Goal: Check status: Check status

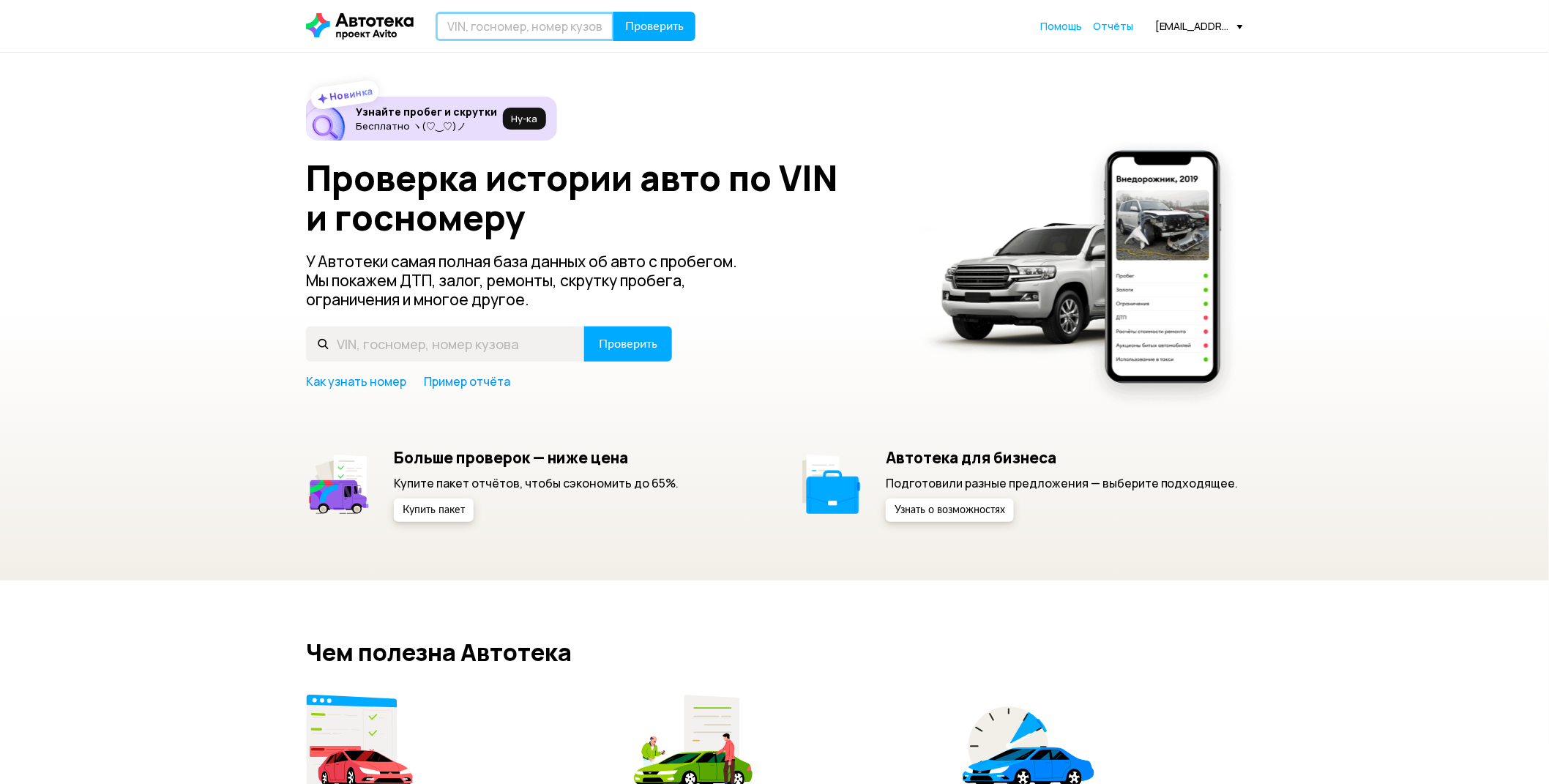
click at [521, 19] on input "text" at bounding box center [525, 26] width 179 height 30
type input "А049УТ799"
click at [613, 12] on button "Проверить" at bounding box center [654, 26] width 82 height 30
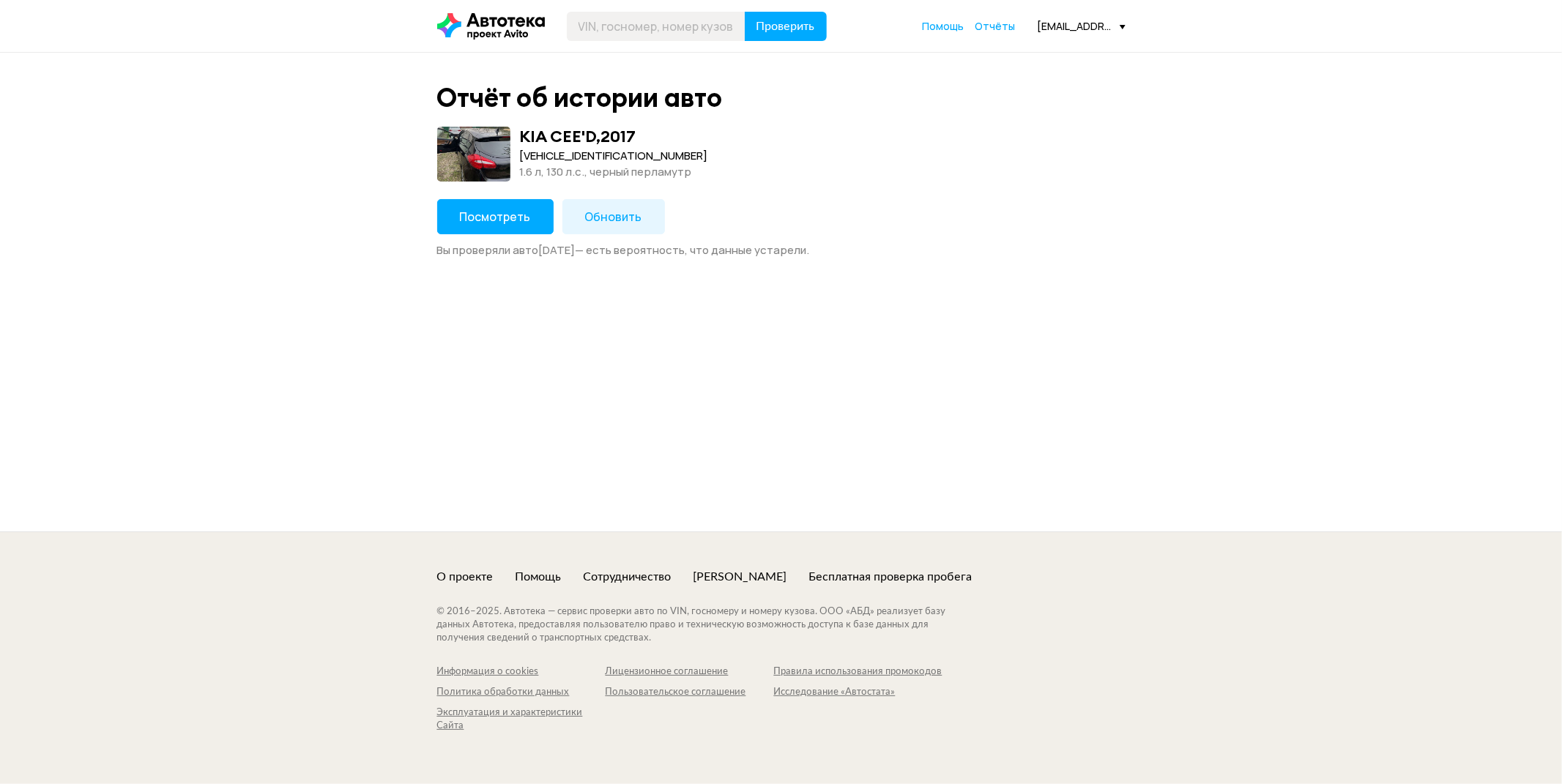
click at [509, 211] on span "Посмотреть" at bounding box center [496, 217] width 71 height 16
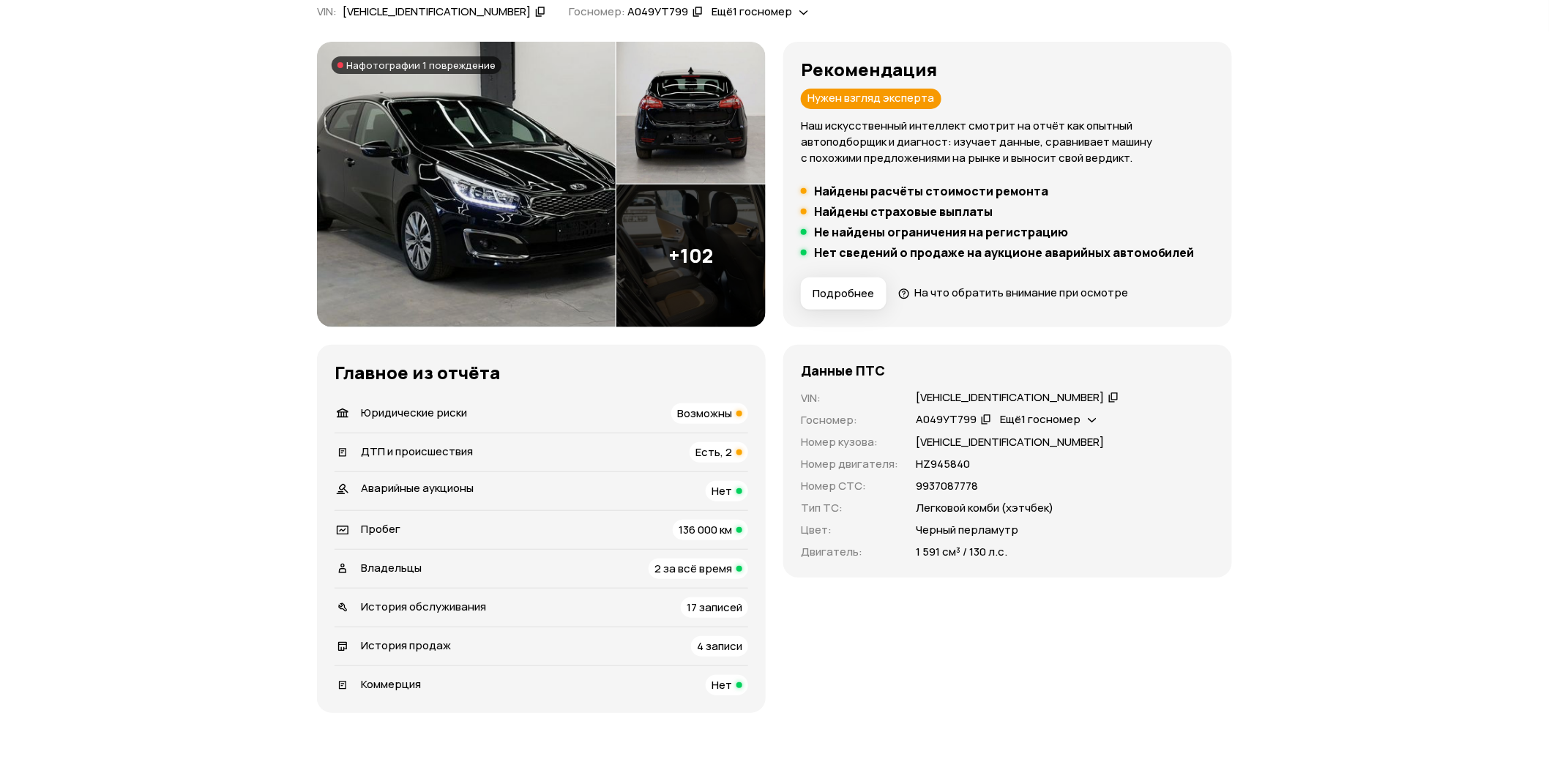
scroll to position [162, 0]
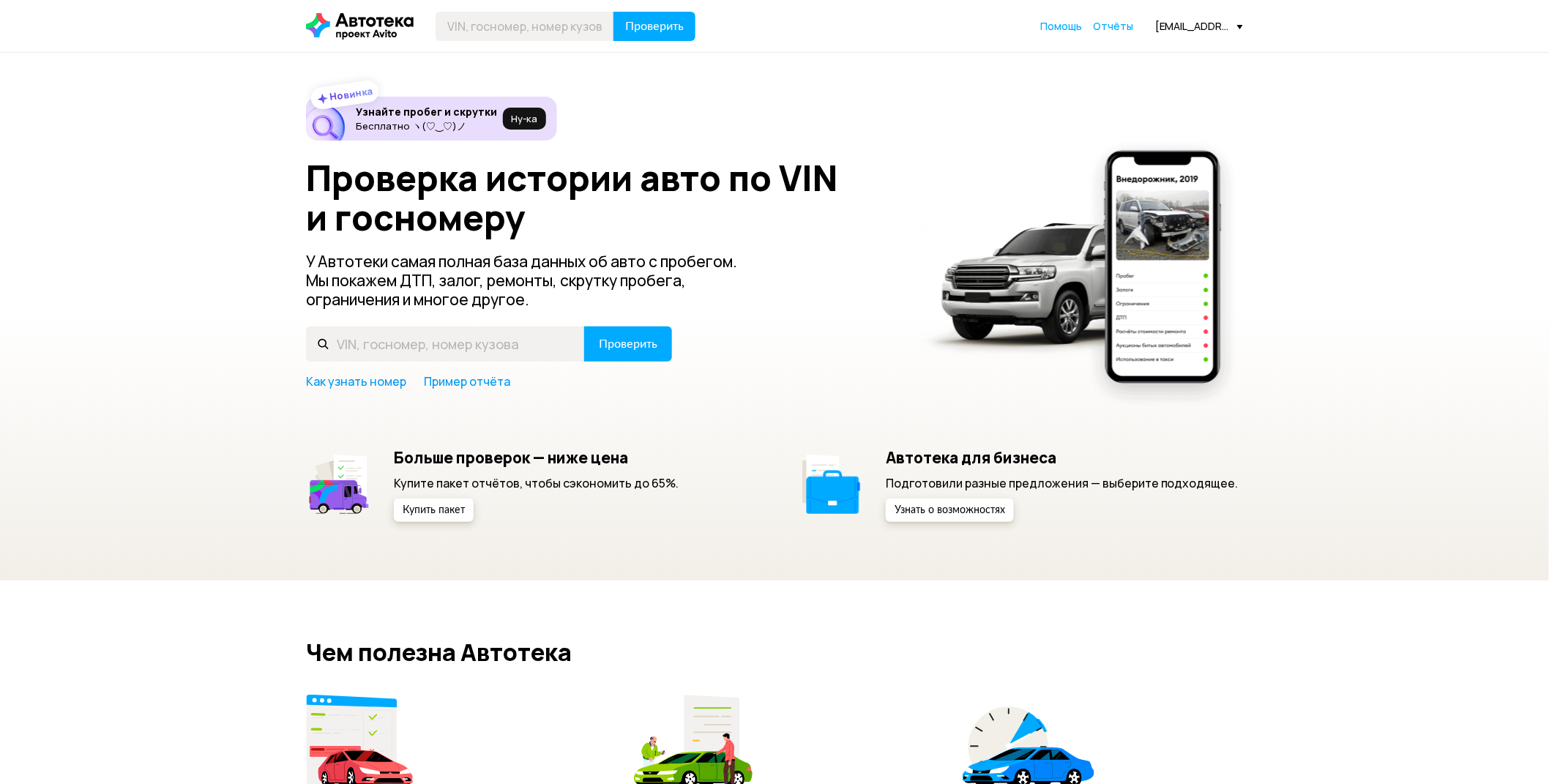
click at [1195, 24] on div "[EMAIL_ADDRESS][DOMAIN_NAME]" at bounding box center [1200, 26] width 88 height 14
click at [1176, 45] on link "Отчёты" at bounding box center [1175, 52] width 137 height 37
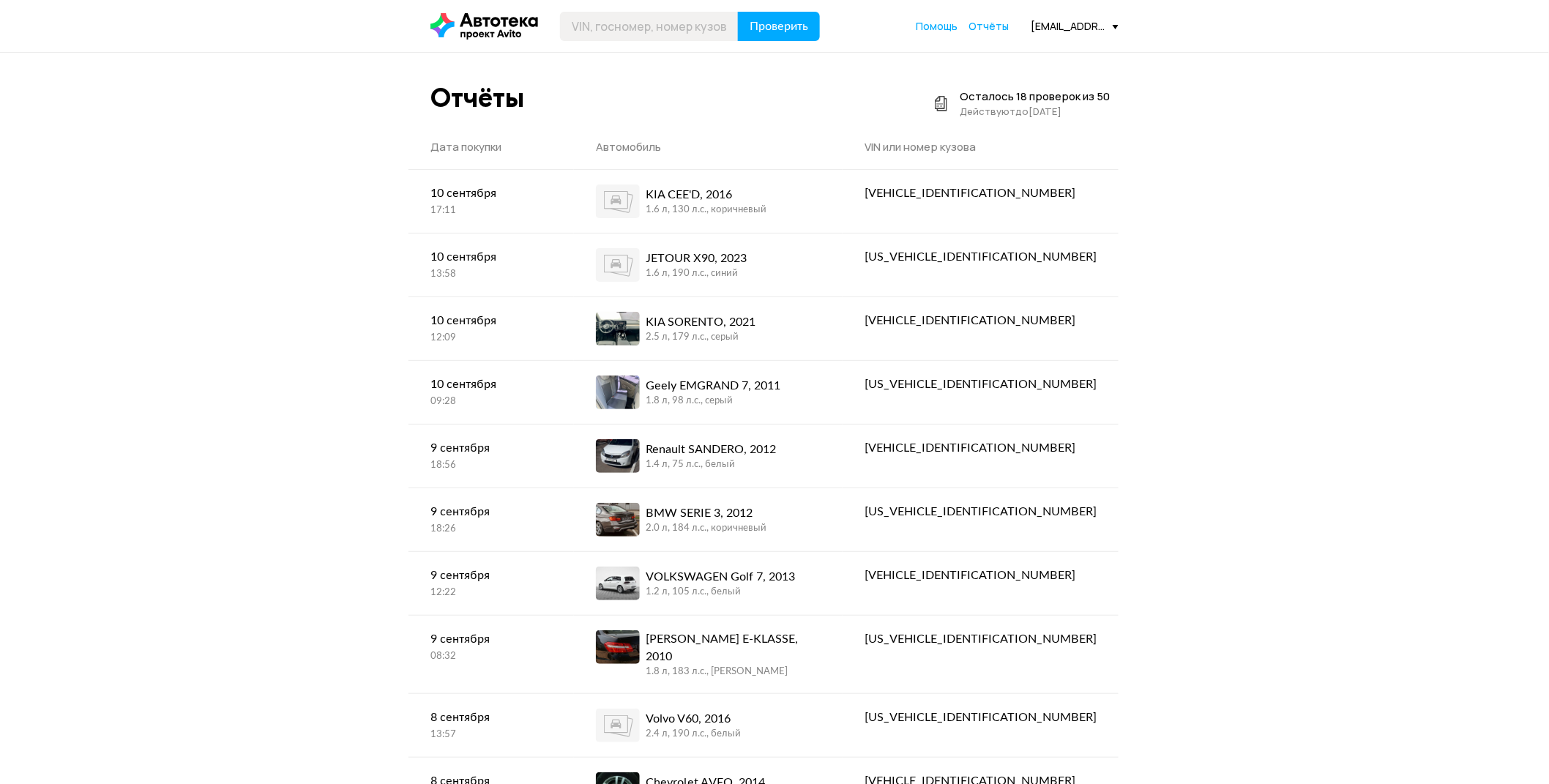
click at [485, 18] on icon at bounding box center [484, 26] width 107 height 26
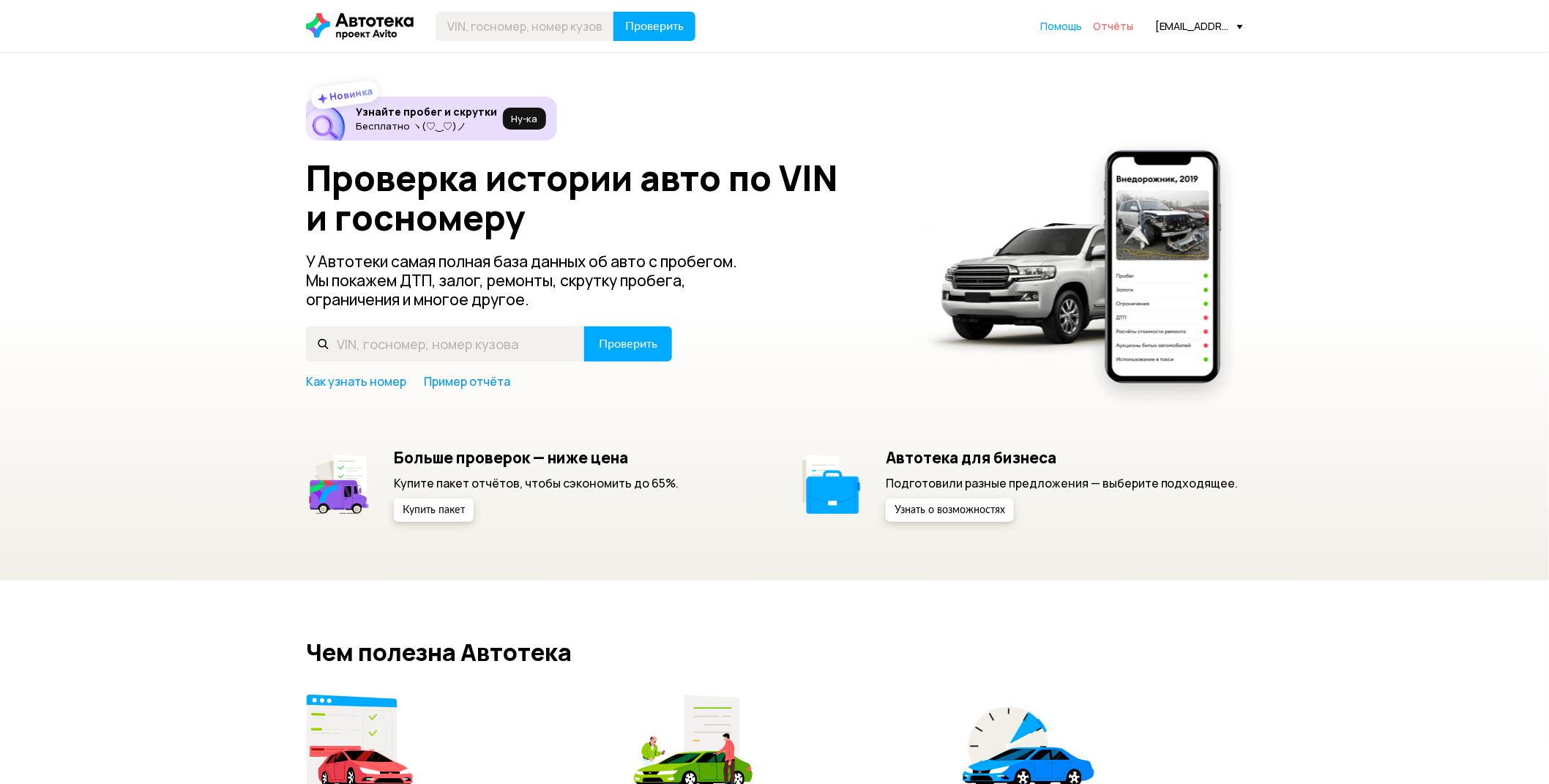
click at [1123, 19] on span "Отчёты" at bounding box center [1113, 26] width 41 height 14
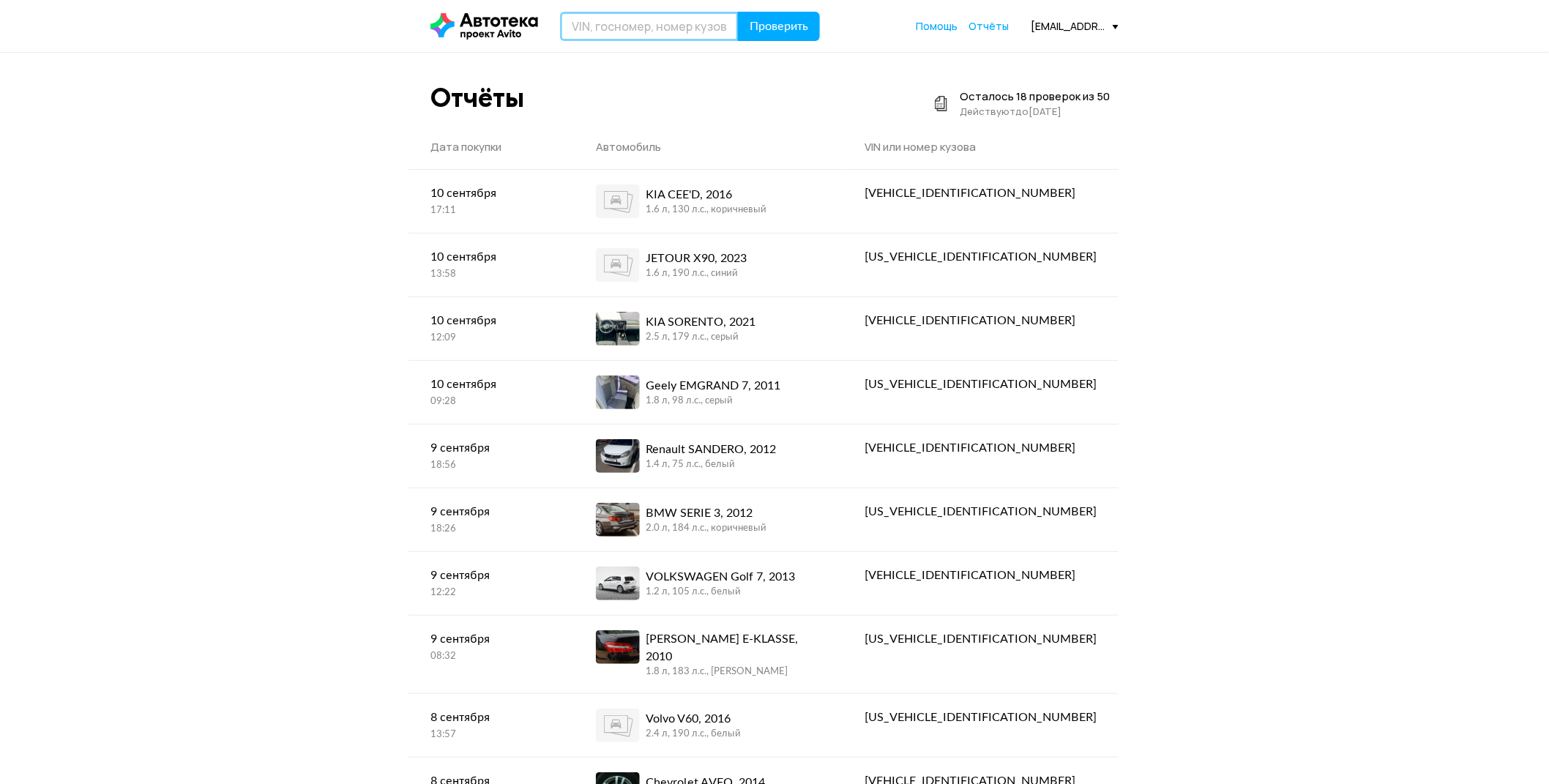
click at [669, 27] on input "text" at bounding box center [649, 26] width 179 height 30
click at [827, 96] on div "Отчёты Осталось 18 проверок из 50 Действуют до 6 марта 2026 года" at bounding box center [775, 103] width 689 height 43
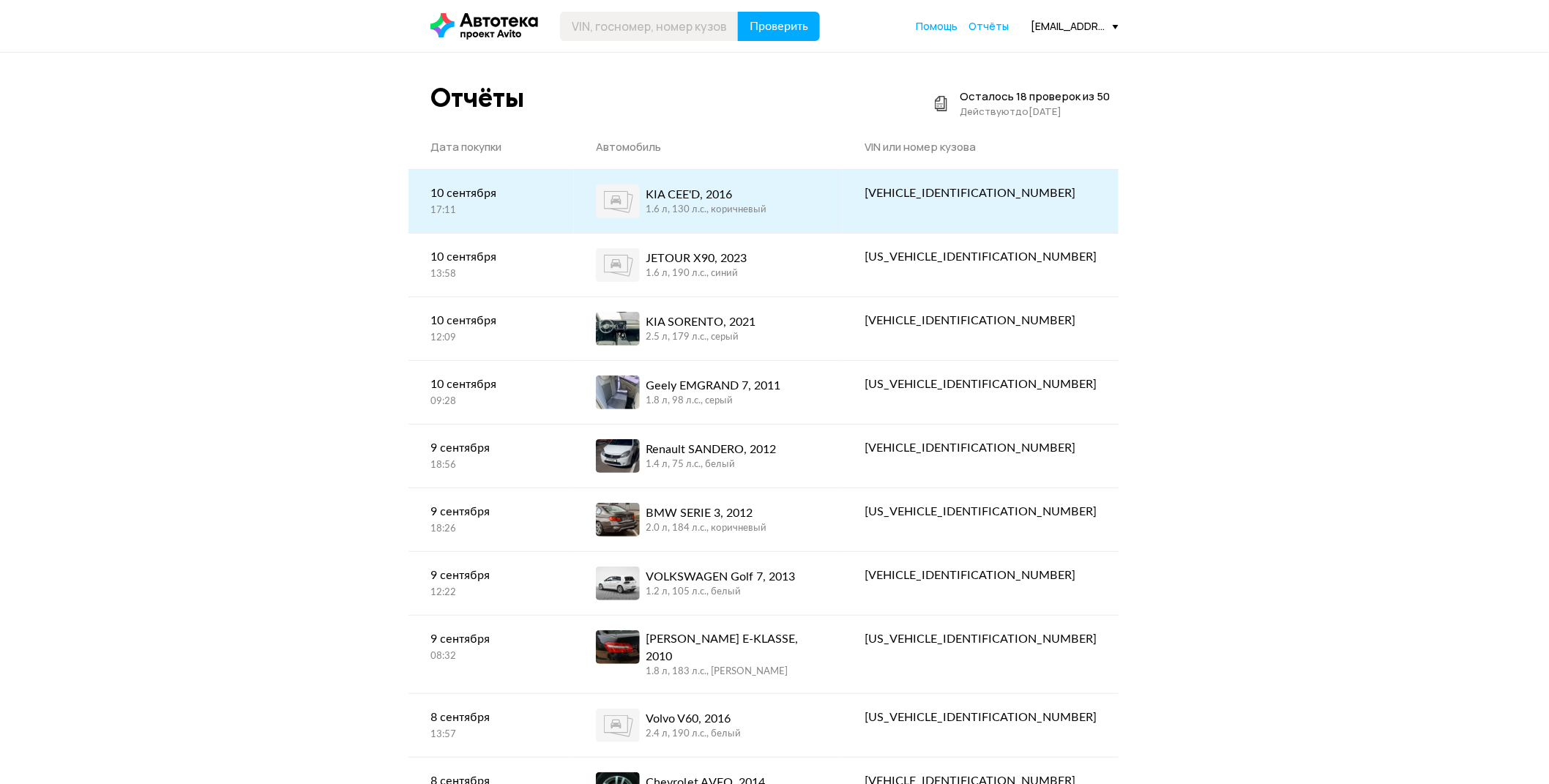
click at [766, 211] on div "1.6 л, 130 л.c., коричневый" at bounding box center [706, 211] width 121 height 14
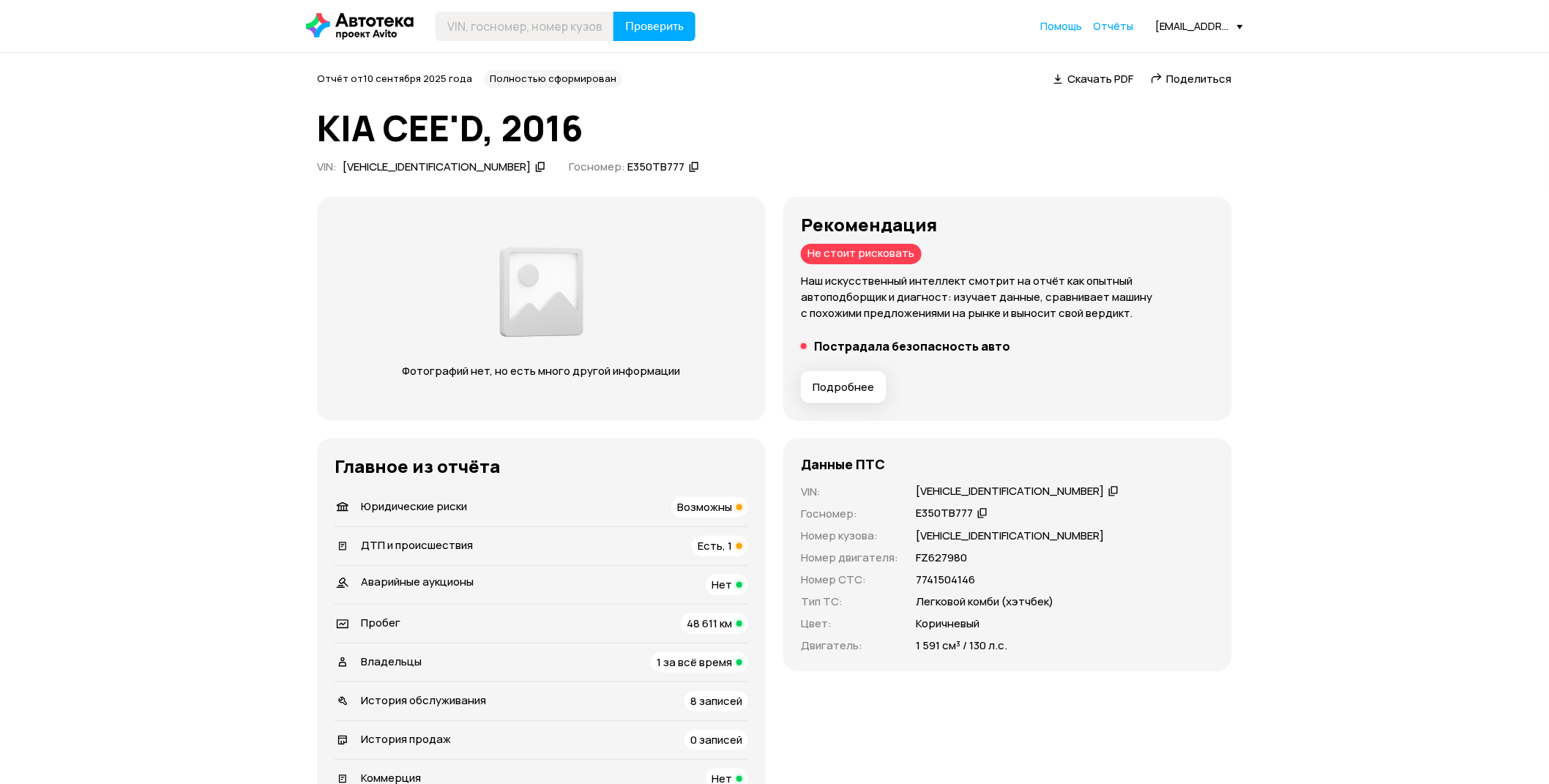
click at [859, 378] on button "Подробнее" at bounding box center [843, 387] width 85 height 32
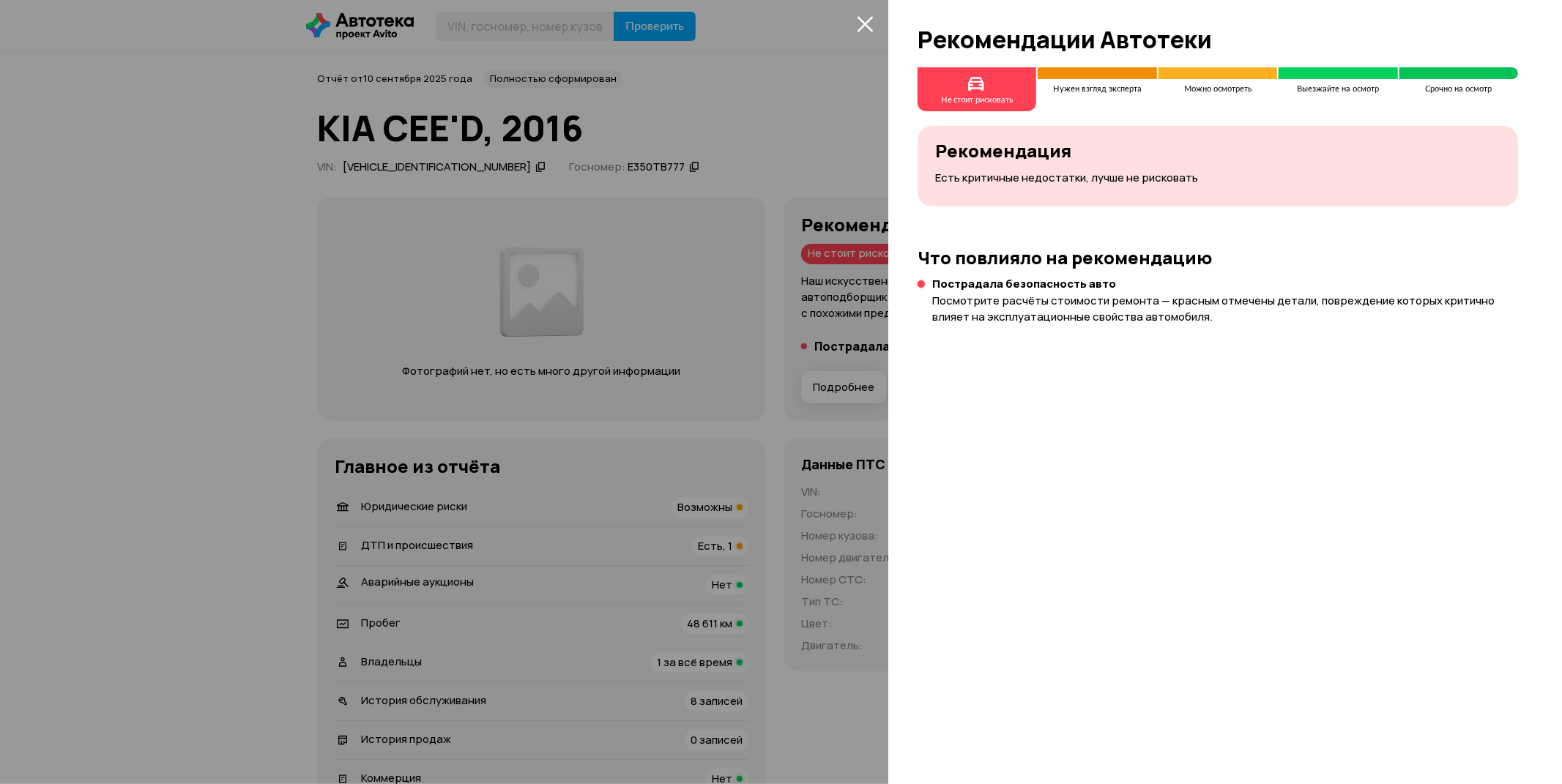
click at [1107, 75] on span at bounding box center [1097, 74] width 118 height 12
click at [1247, 78] on span at bounding box center [1218, 74] width 118 height 12
click at [1386, 85] on div "Выезжайте на осмотр" at bounding box center [1338, 89] width 118 height 8
click at [1472, 78] on span at bounding box center [1459, 74] width 118 height 12
click at [750, 113] on div at bounding box center [781, 392] width 1562 height 784
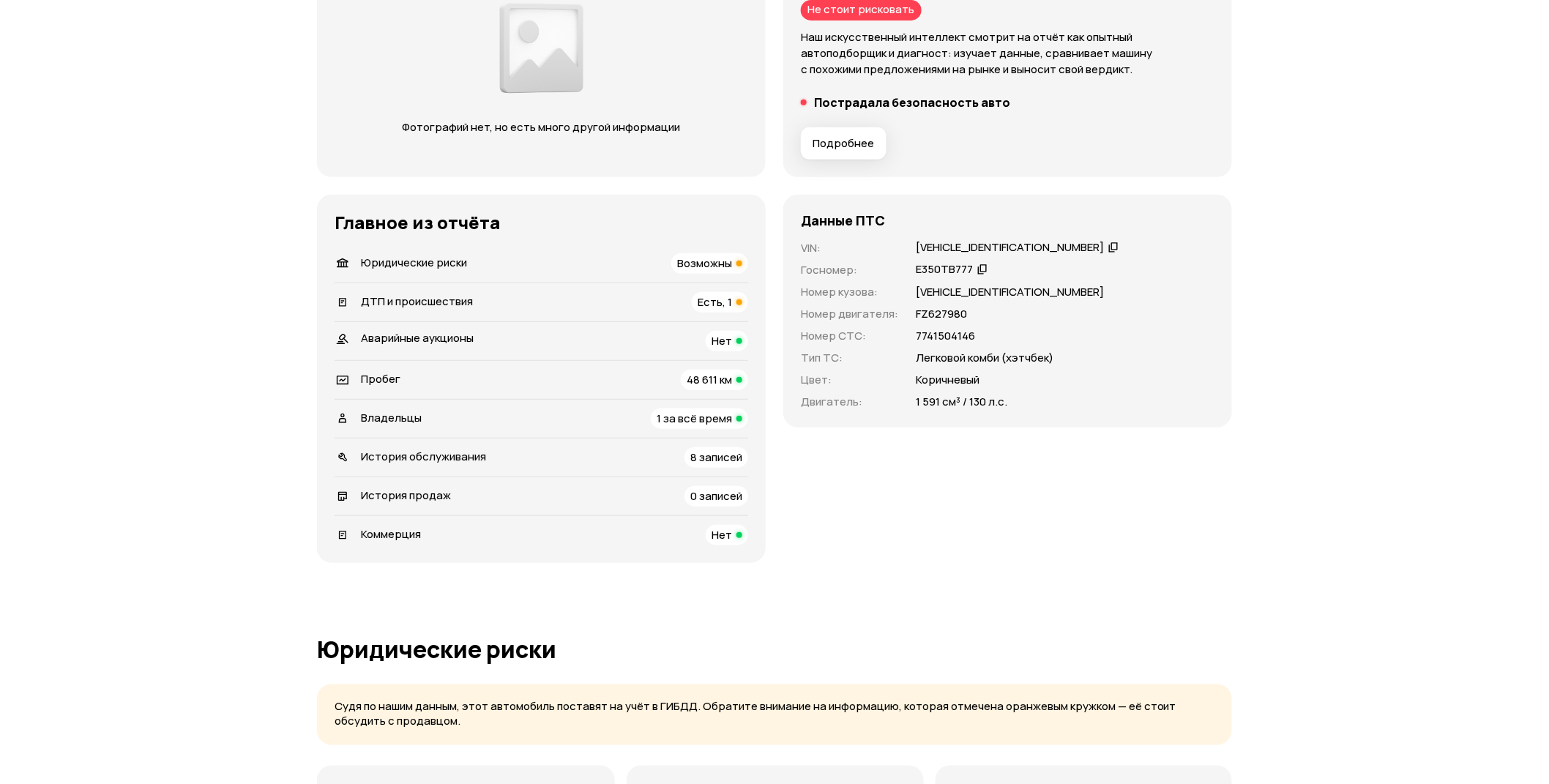
click at [704, 305] on span "Есть, 1" at bounding box center [715, 302] width 35 height 15
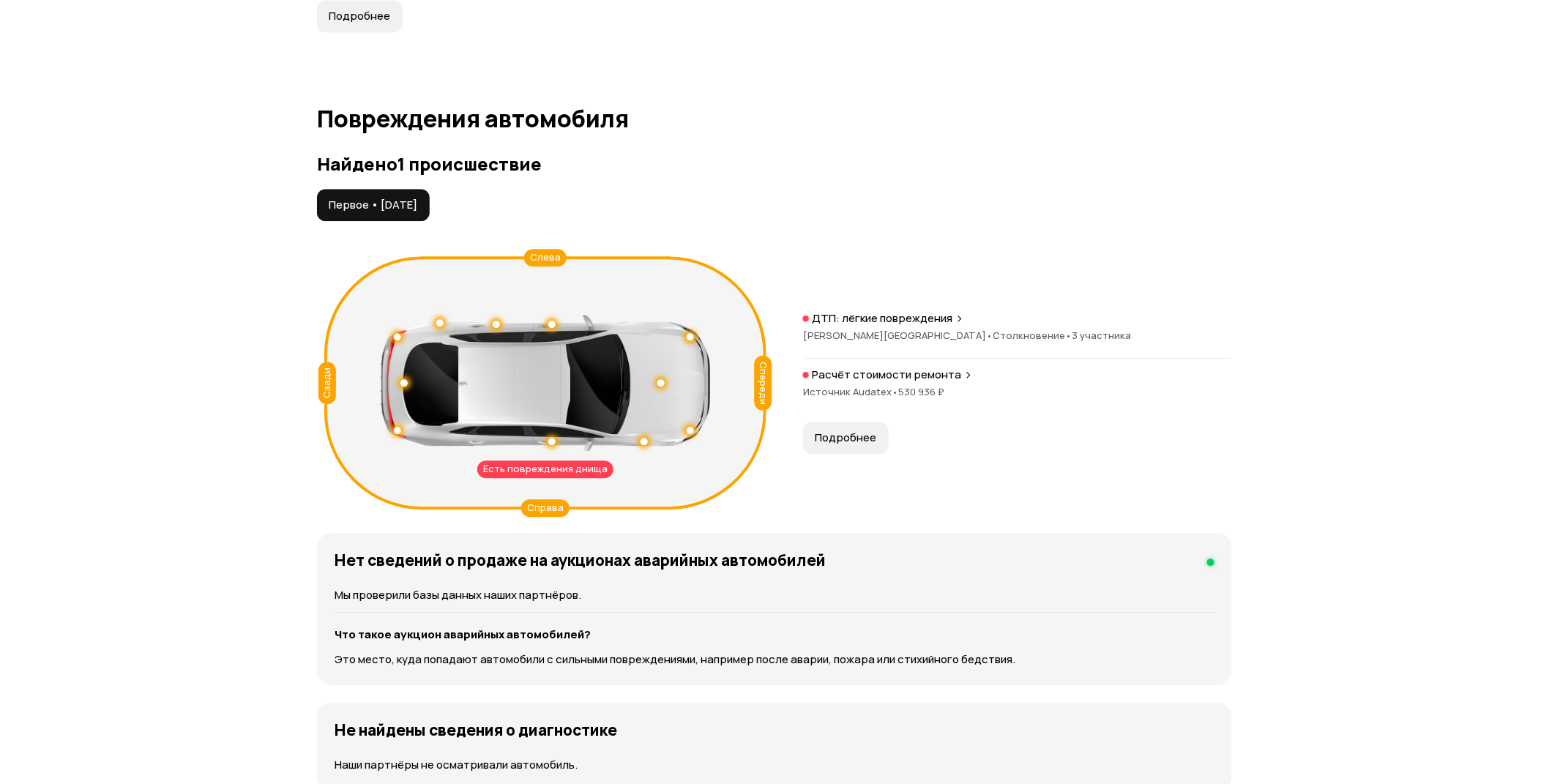
scroll to position [1487, 0]
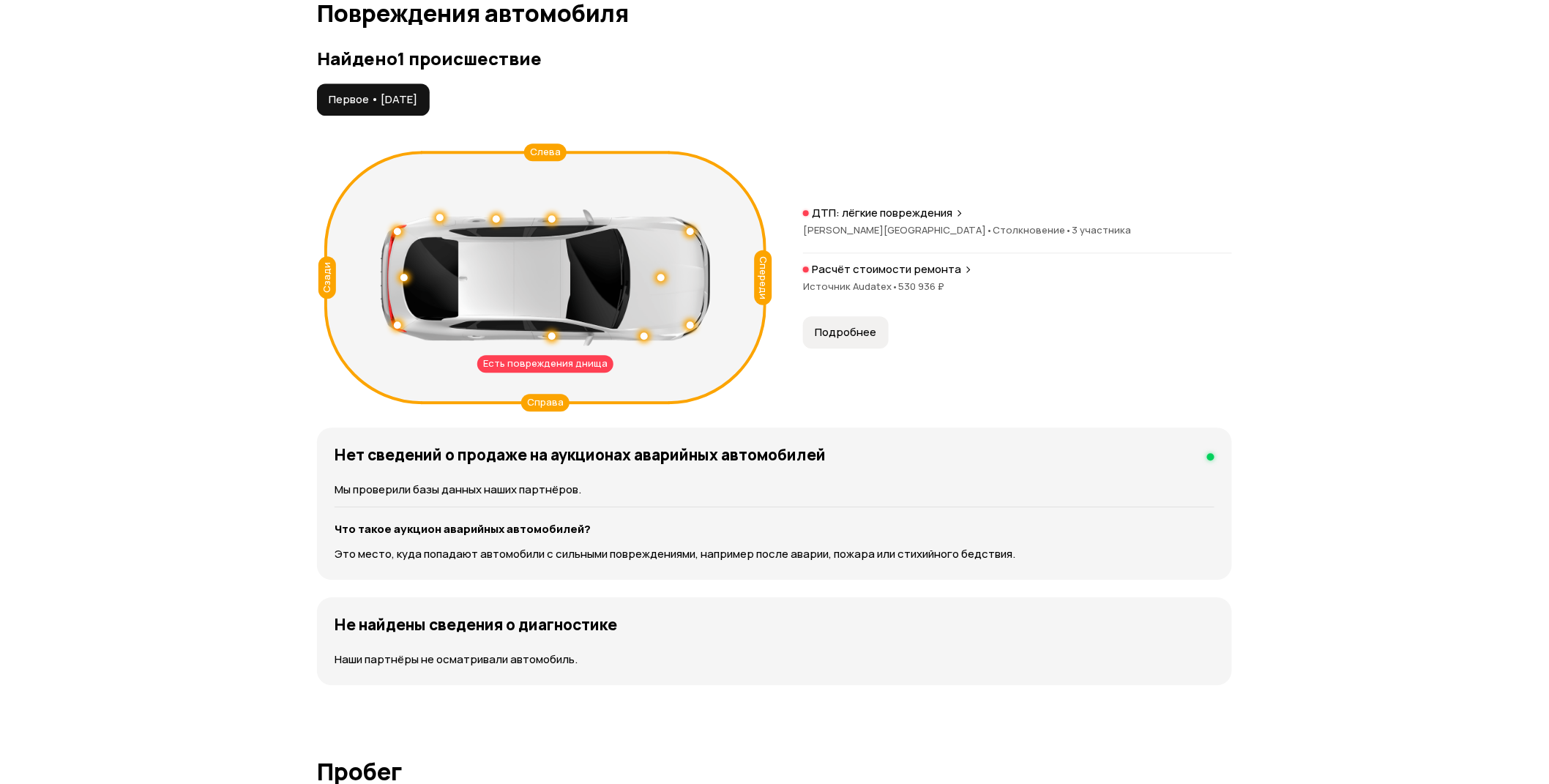
click at [738, 275] on icon at bounding box center [717, 277] width 98 height 253
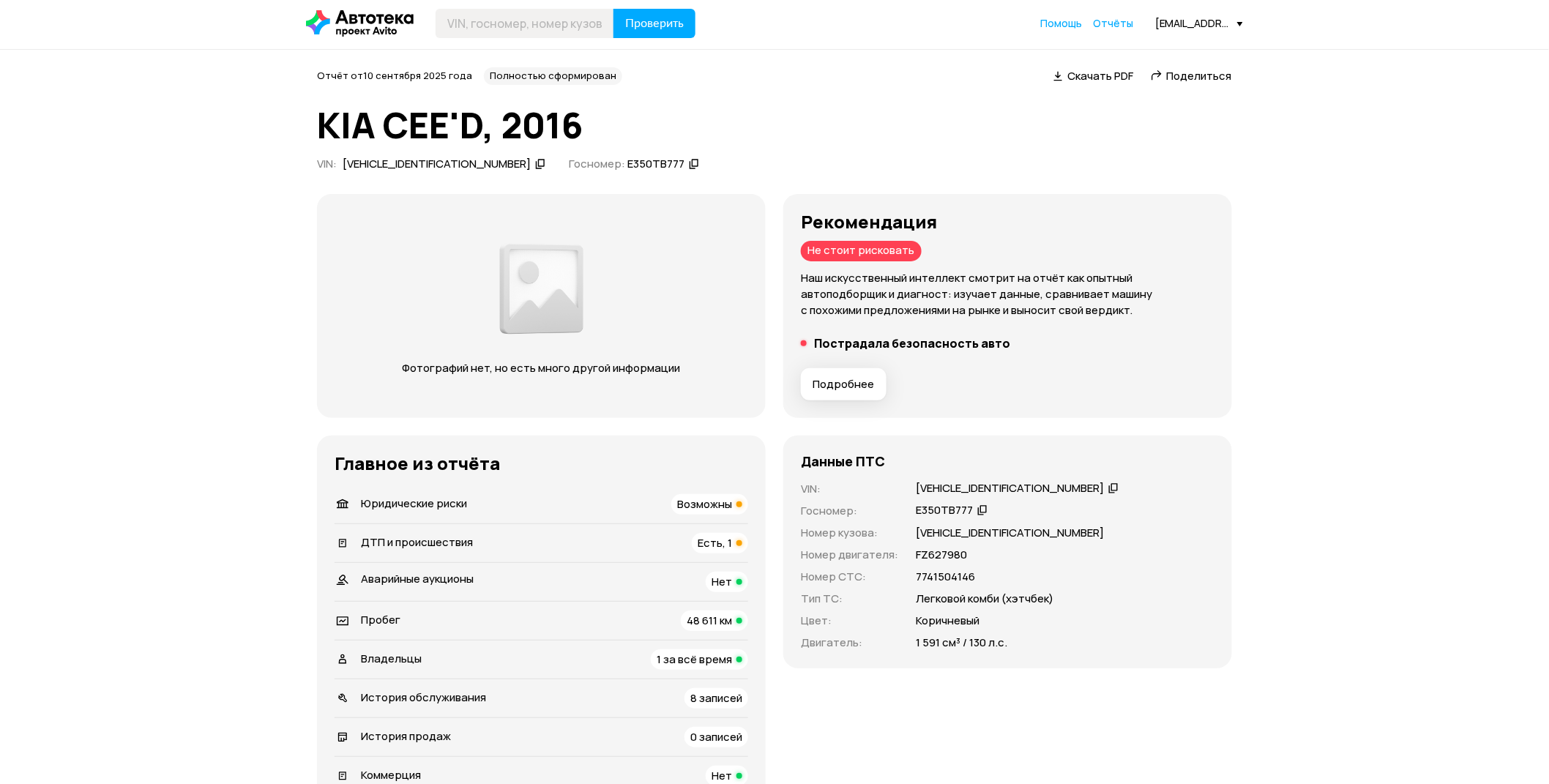
scroll to position [0, 0]
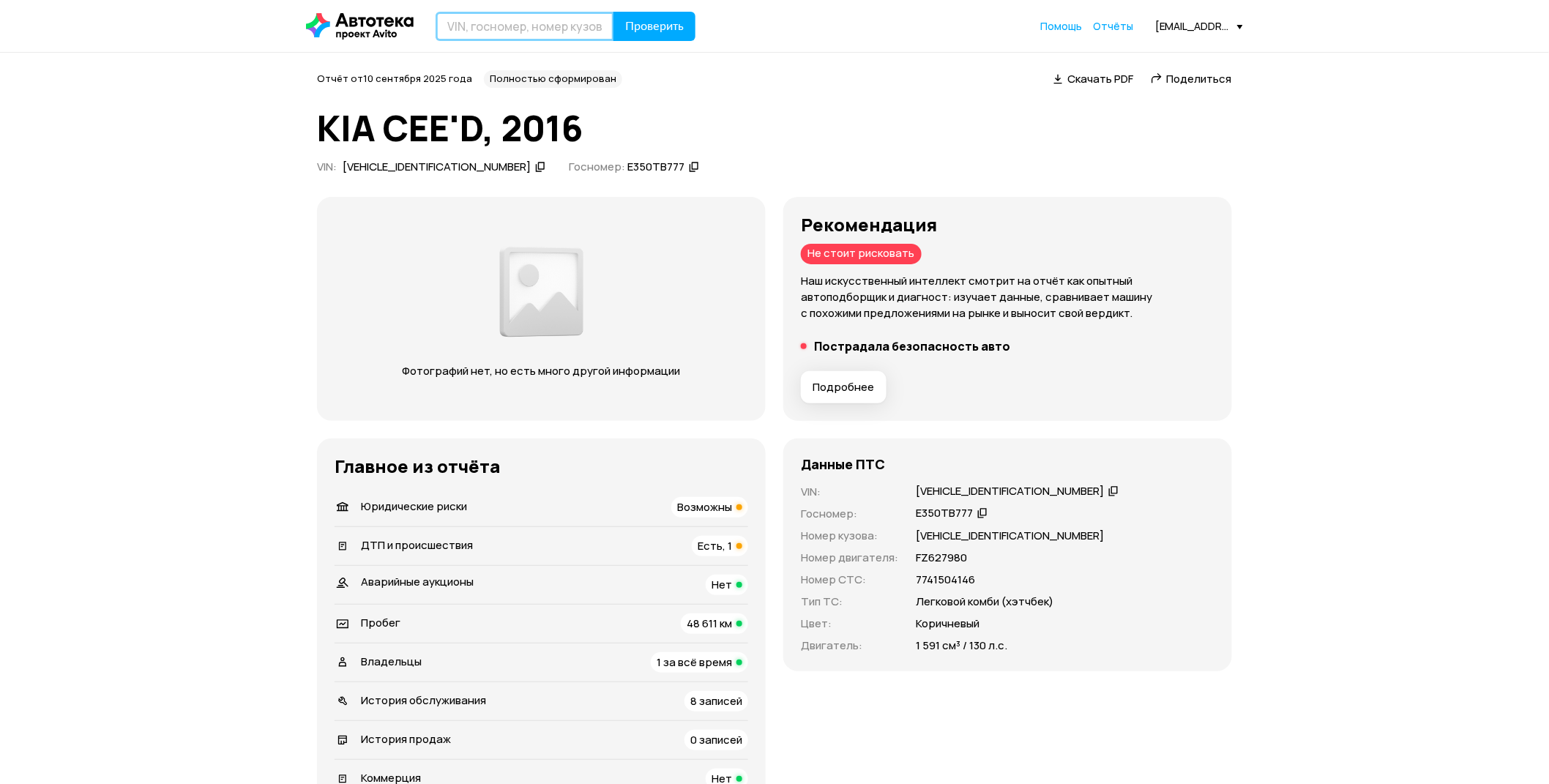
click at [518, 30] on input "text" at bounding box center [525, 26] width 179 height 30
click at [770, 137] on h1 "KIA CEE'D, 2016" at bounding box center [775, 128] width 915 height 40
click at [492, 14] on input "text" at bounding box center [525, 26] width 179 height 30
